Goal: Task Accomplishment & Management: Complete application form

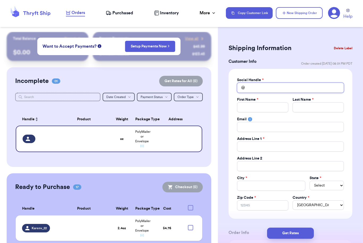
click at [275, 85] on input "Total Amount Paid" at bounding box center [290, 88] width 107 height 10
type input "L"
type input "Li"
type input "Lit"
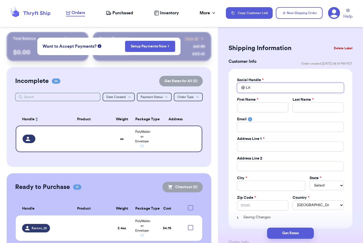
type input "Litt"
type input "Littl"
type input "Little"
type input "Littlem"
type input "Littlemo"
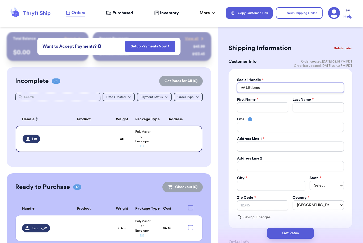
type input "Littlemol"
type input "Littlemoll"
type input "Littlemolly"
type input "Littlemolly_"
type input "Littlemolly_p"
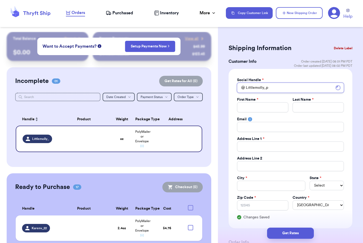
type input "Littlemolly_pr"
type input "Littlemolly_pre"
type input "Littlemolly_prel"
type input "Littlemolly_prelo"
type input "Littlemolly_prelov"
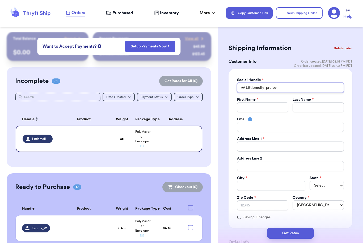
type input "Littlemolly_prelove"
type input "Littlemolly_preloved"
type input "K"
type input "Ka"
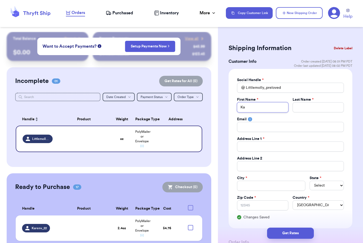
type input "Kat"
type input "[PERSON_NAME]"
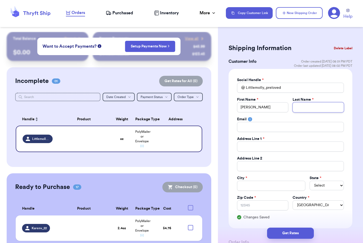
type input "R"
type input "Re"
type input "Rey"
type input "Reyn"
type input "Reyno"
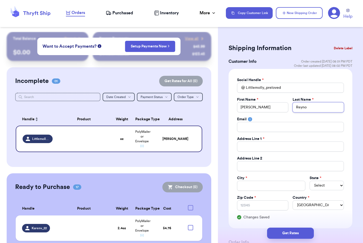
type input "[PERSON_NAME]"
type input "2"
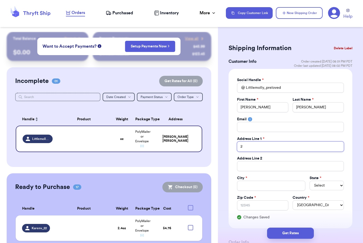
type input "20"
type input "205"
type input "205 C"
type input "205 Co"
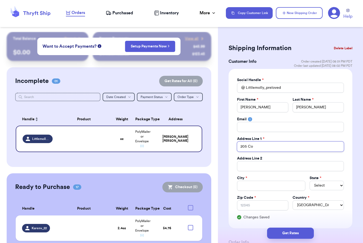
type input "205 Cou"
type input "205 Cour"
type input "[STREET_ADDRESS]"
type input "205 Courth"
type input "205 Courtho"
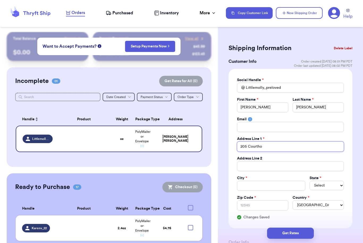
type input "205 Courthou"
type input "205 Courthous"
type input "205 Courthouse"
type input "[STREET_ADDRESS]"
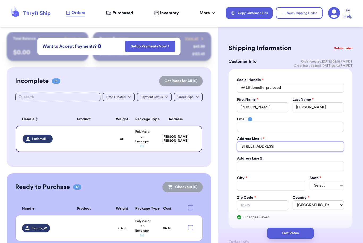
type input "[STREET_ADDRESS]"
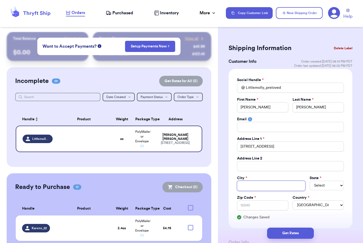
type input "V"
type input "Vi"
type input "Vie"
type input "Vien"
type input "Vienn"
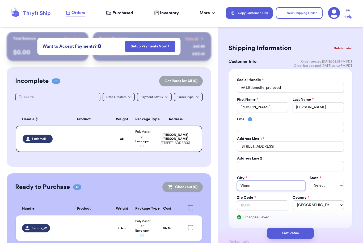
type input "[GEOGRAPHIC_DATA]"
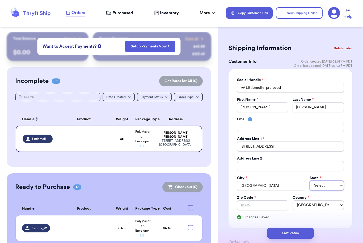
select select "VA"
click at [273, 205] on input "Zip Code *" at bounding box center [262, 206] width 51 height 10
type input "2"
type input "22"
type input "221"
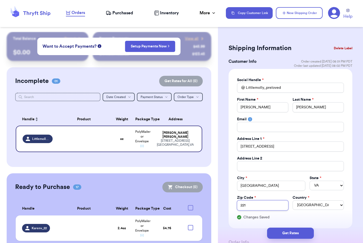
type input "2218"
type input "22180"
click at [253, 166] on input "Total Amount Paid" at bounding box center [290, 166] width 107 height 10
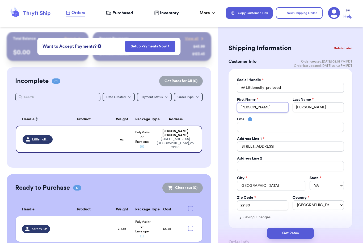
click at [278, 109] on input "[PERSON_NAME]" at bounding box center [262, 107] width 51 height 10
type input "[PERSON_NAME]"
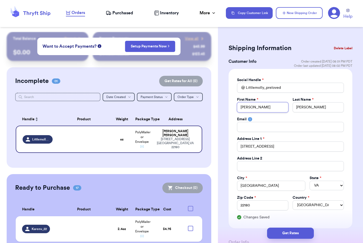
type input "[PERSON_NAME]"
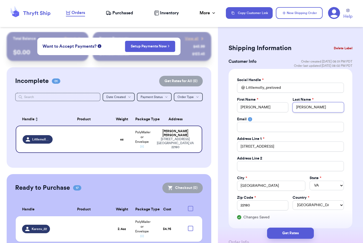
click at [324, 110] on input "[PERSON_NAME]" at bounding box center [317, 107] width 51 height 10
drag, startPoint x: 326, startPoint y: 108, endPoint x: 274, endPoint y: 104, distance: 52.2
click at [274, 104] on div "First Name * [PERSON_NAME] Last Name * [PERSON_NAME]" at bounding box center [290, 104] width 107 height 15
type input "C"
type input "C/"
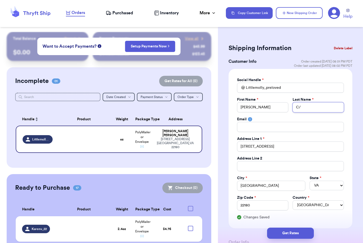
type input "C/o"
type input "C/o C"
type input "C/o Cl"
type input "C/o Cla"
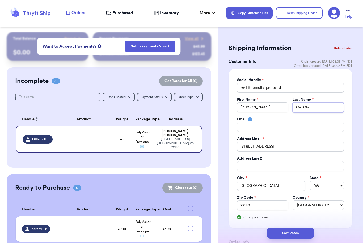
type input "C/o Clar"
type input "C/o Clari"
type input "C/o Claris"
type input "C/o Clariss"
type input "C/o [PERSON_NAME]"
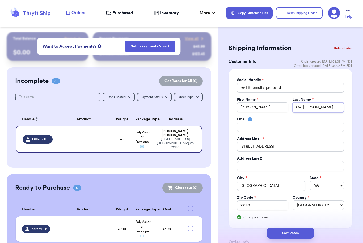
type input "C/o [PERSON_NAME]"
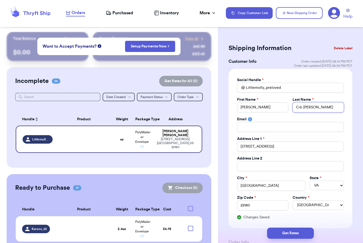
type input "C/ [PERSON_NAME]"
type input "C/O [PERSON_NAME]"
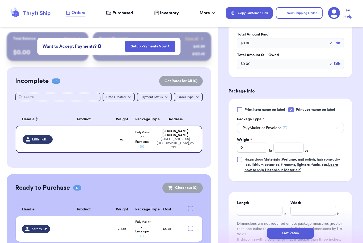
scroll to position [263, 0]
click at [254, 147] on input "0" at bounding box center [252, 148] width 30 height 10
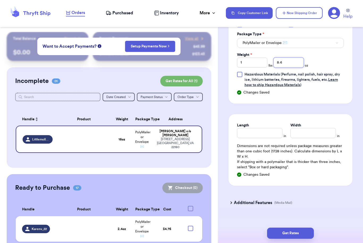
scroll to position [348, 0]
click at [307, 229] on button "Get Rates" at bounding box center [290, 233] width 47 height 11
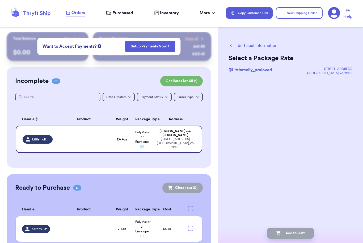
scroll to position [0, 0]
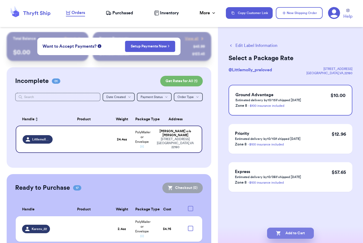
click at [300, 230] on button "Add to Cart" at bounding box center [290, 233] width 47 height 11
